Goal: Task Accomplishment & Management: Complete application form

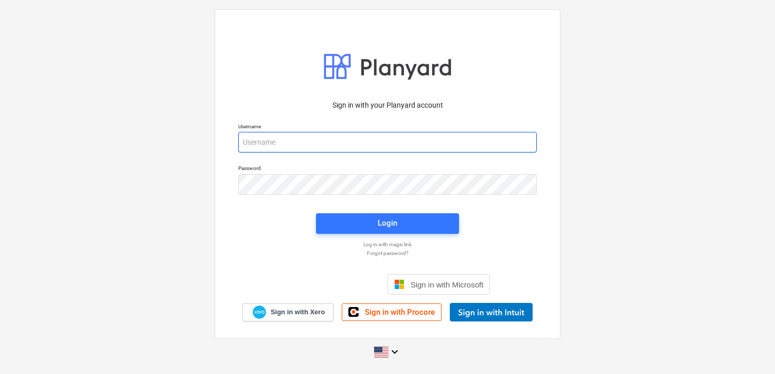
click at [337, 142] on input "email" at bounding box center [387, 142] width 298 height 21
click at [265, 142] on input "email" at bounding box center [387, 142] width 298 height 21
type input "nick@"
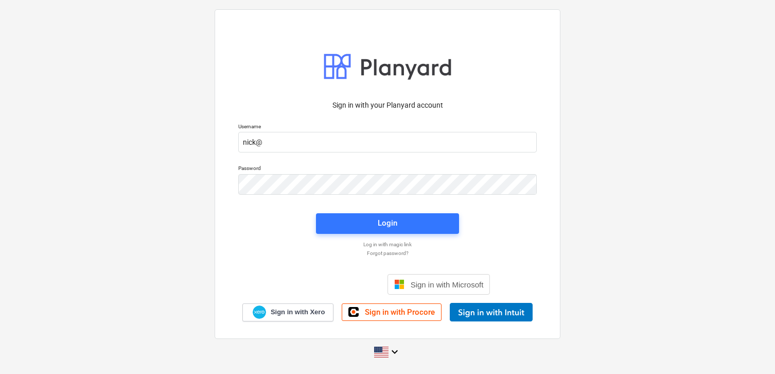
click at [285, 268] on div "Sign in with Microsoft" at bounding box center [387, 275] width 205 height 37
